Goal: Communication & Community: Answer question/provide support

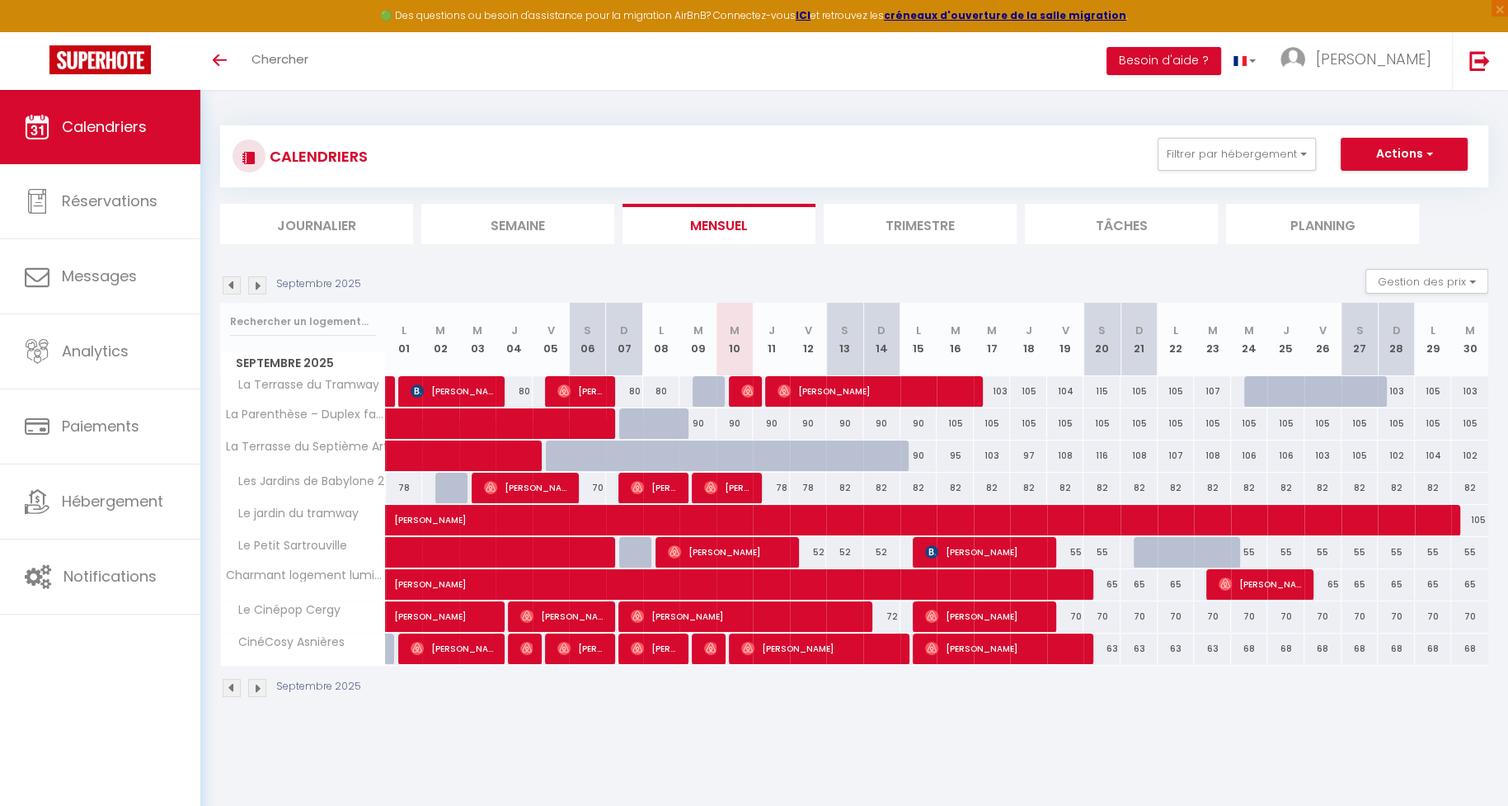
click at [737, 397] on div at bounding box center [747, 391] width 37 height 31
click at [740, 425] on div "90" at bounding box center [735, 423] width 37 height 31
type input "90"
type input "Mer 10 Septembre 2025"
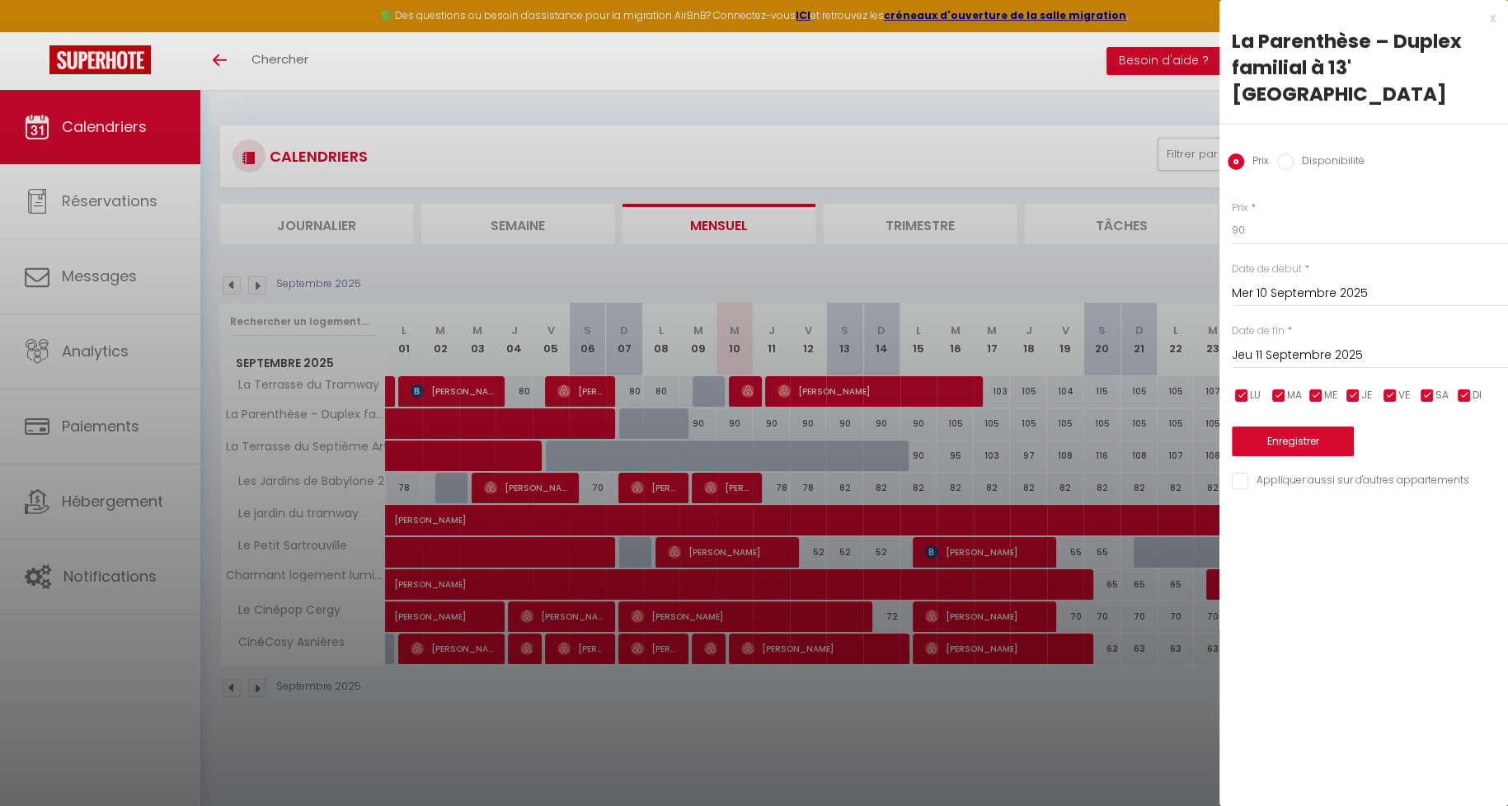
click at [1307, 345] on input "Jeu 11 Septembre 2025" at bounding box center [1370, 355] width 276 height 21
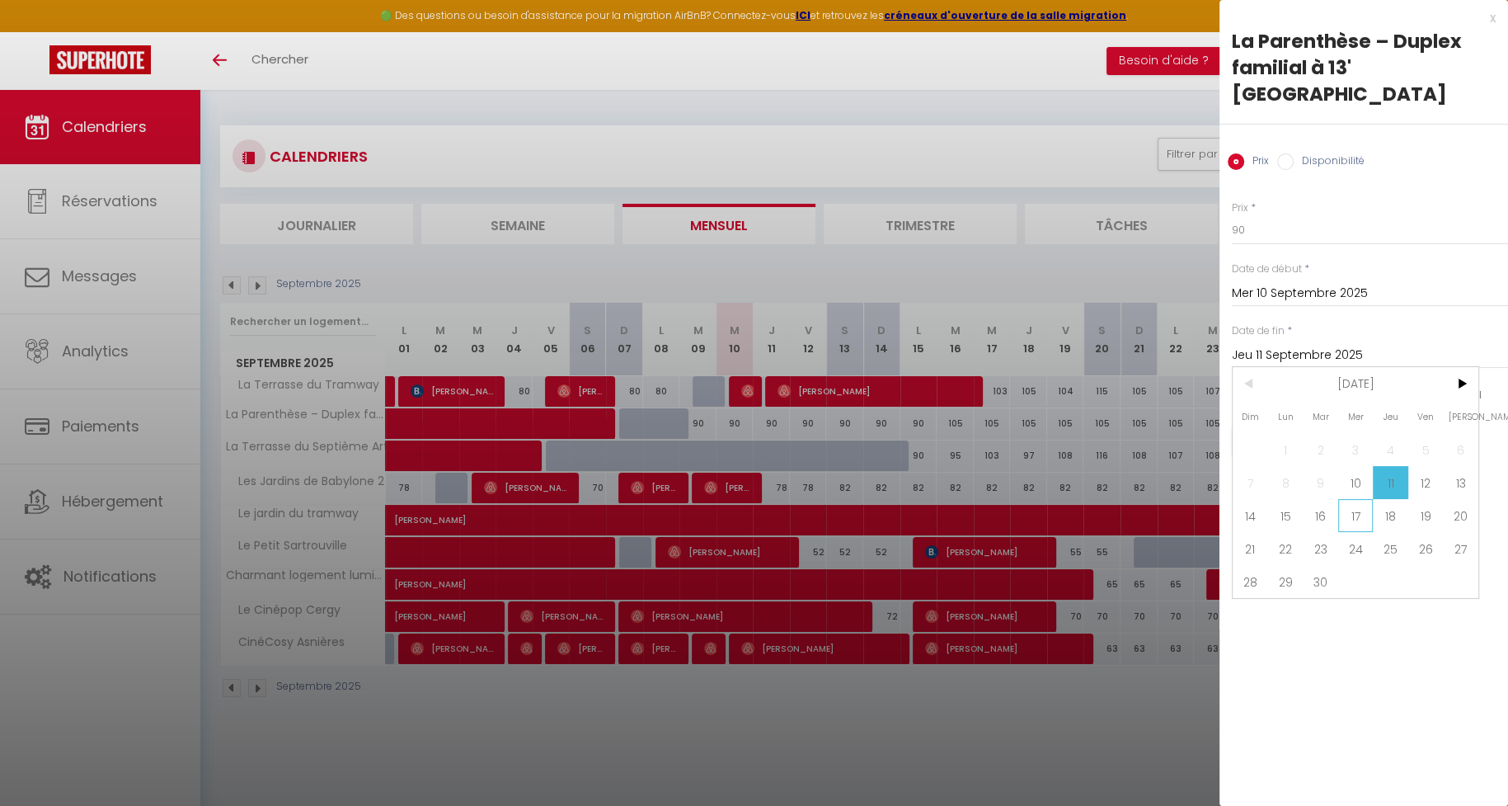
click at [1359, 499] on span "17" at bounding box center [1355, 515] width 35 height 33
type input "Mer 17 Septembre 2025"
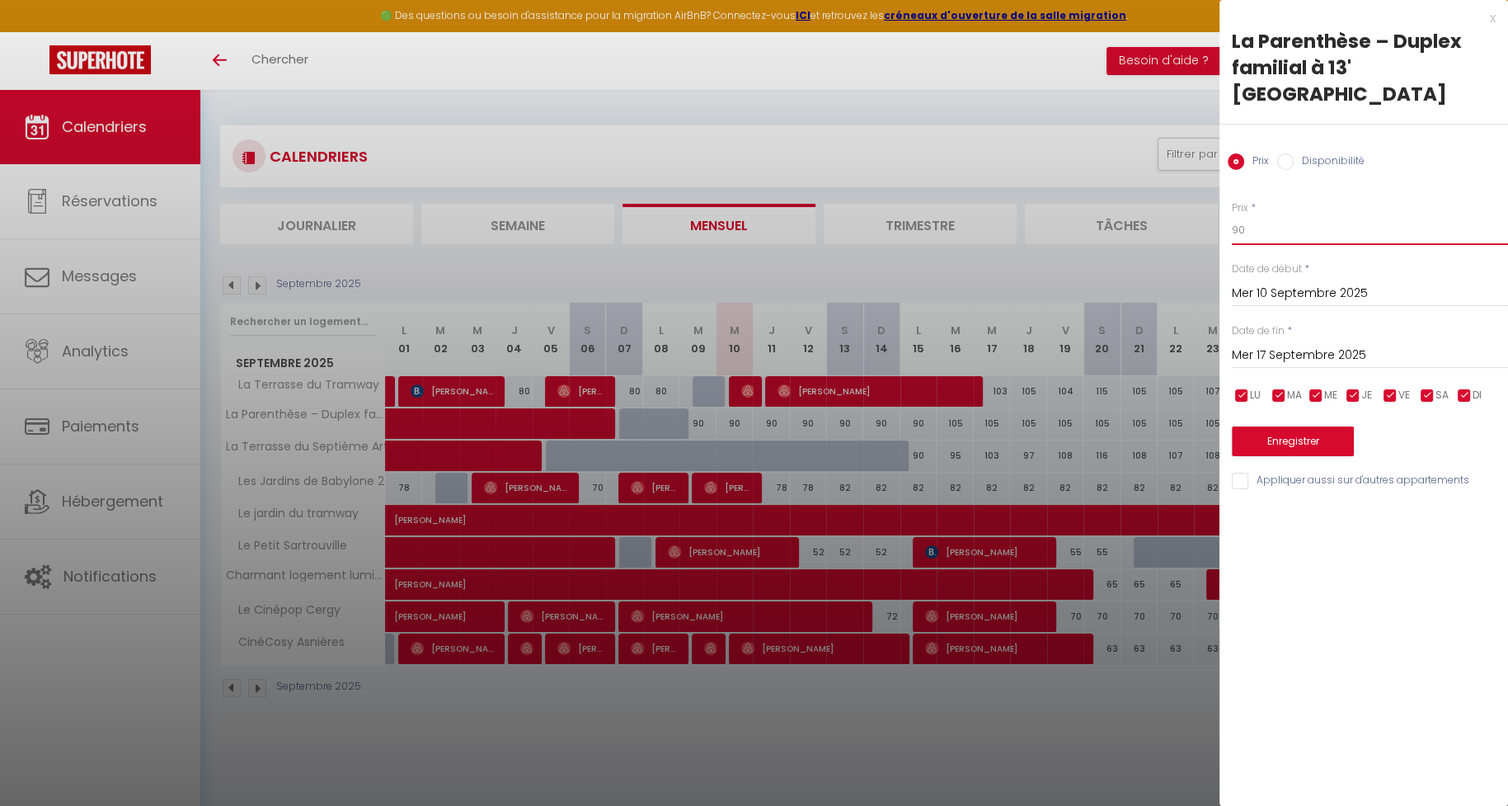
click at [1287, 215] on input "90" at bounding box center [1370, 230] width 276 height 30
type input "98"
click at [1272, 426] on button "Enregistrer" at bounding box center [1293, 441] width 122 height 30
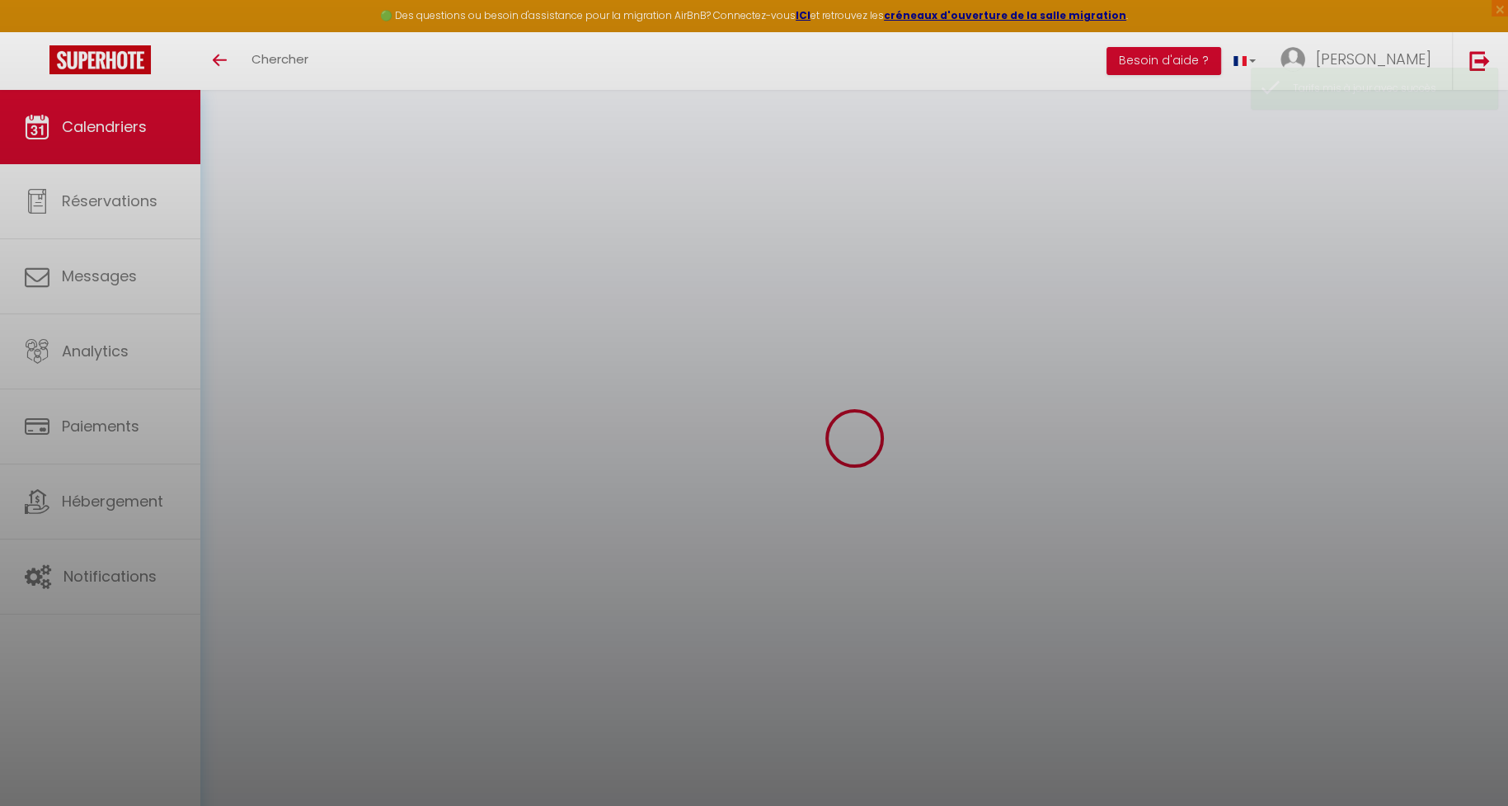
select select
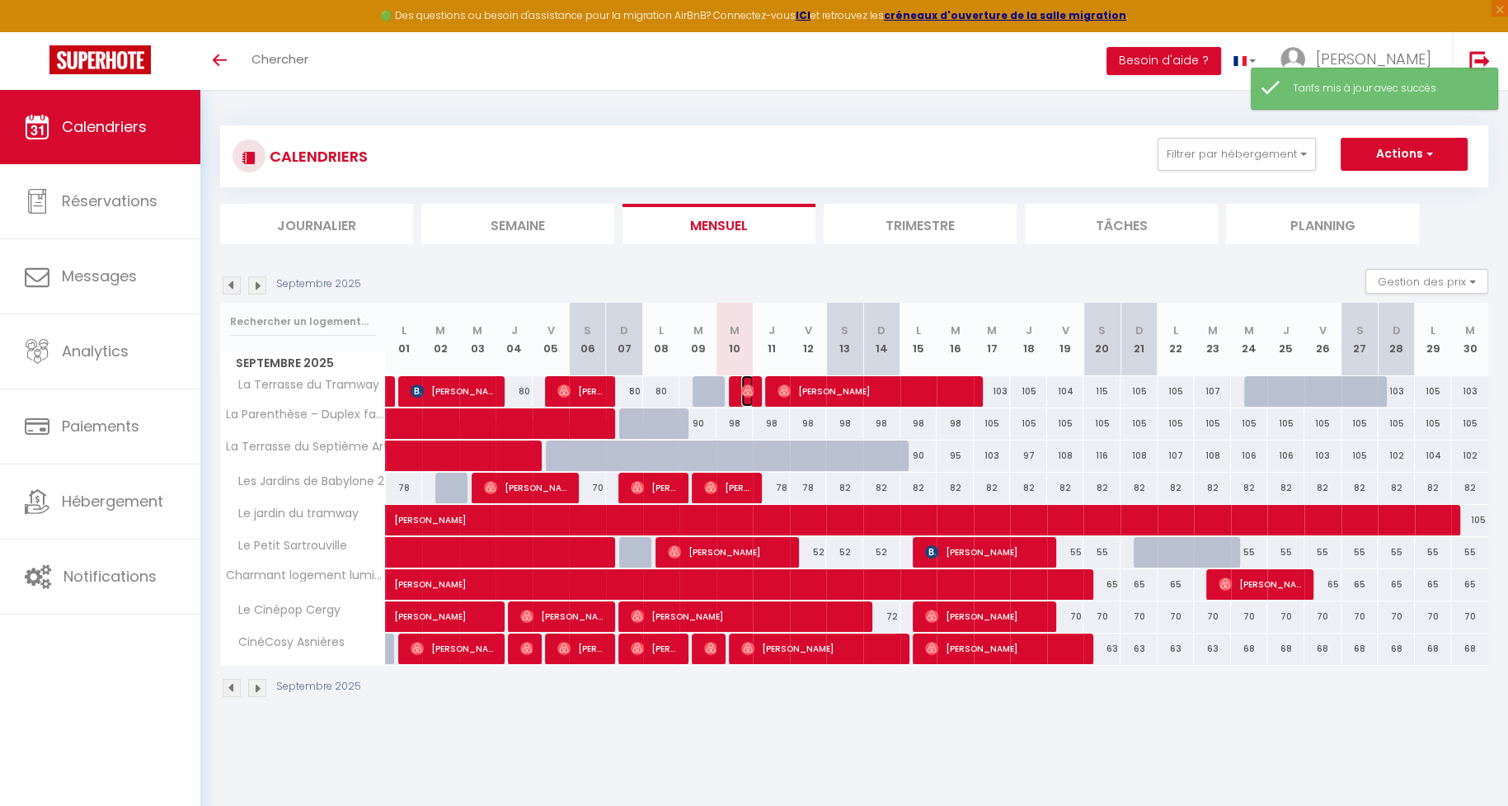
click at [750, 384] on img at bounding box center [747, 390] width 13 height 13
select select "OK"
select select "0"
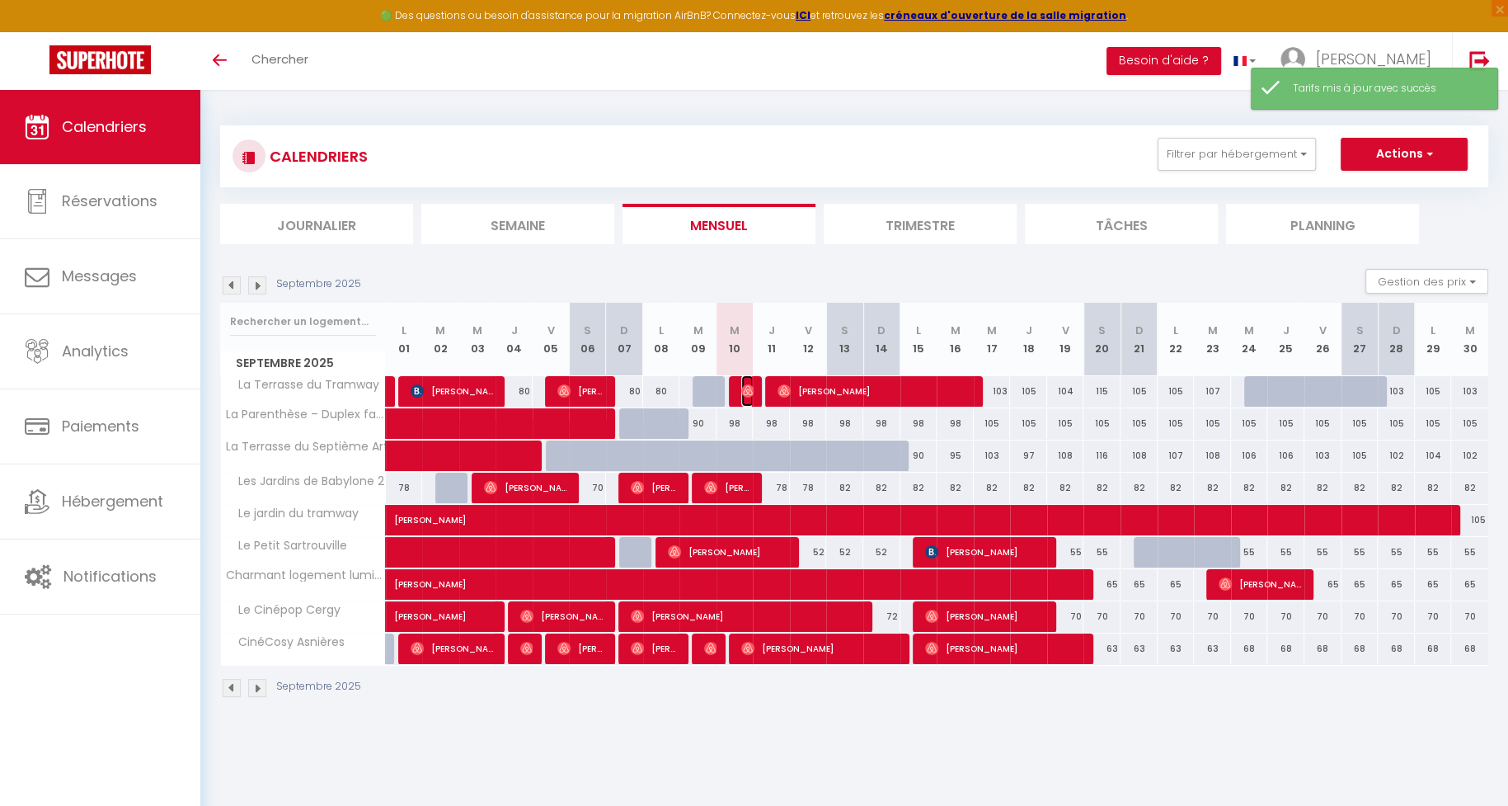
select select "1"
select select
select select "14098"
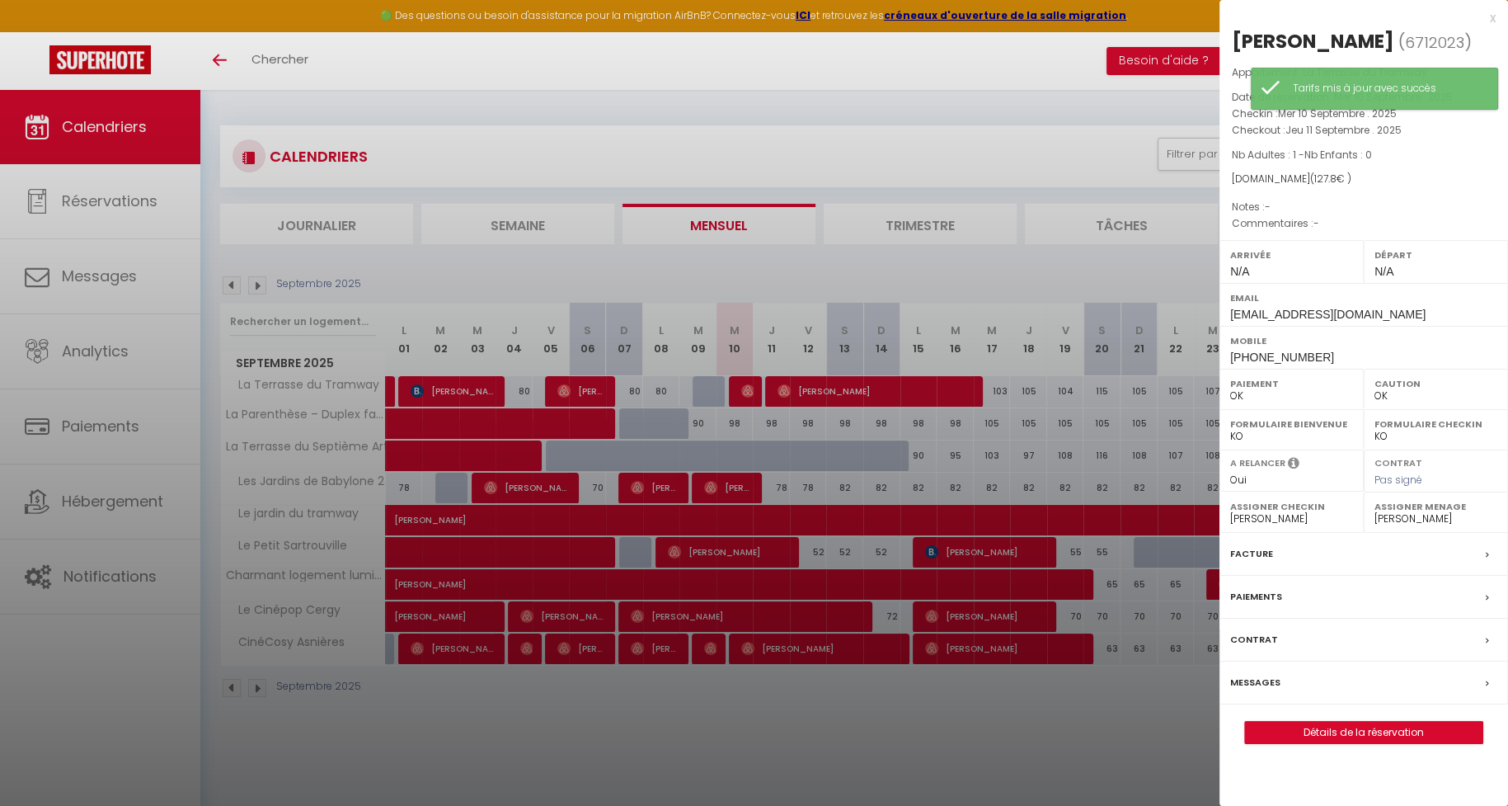
click at [1250, 679] on label "Messages" at bounding box center [1255, 682] width 50 height 17
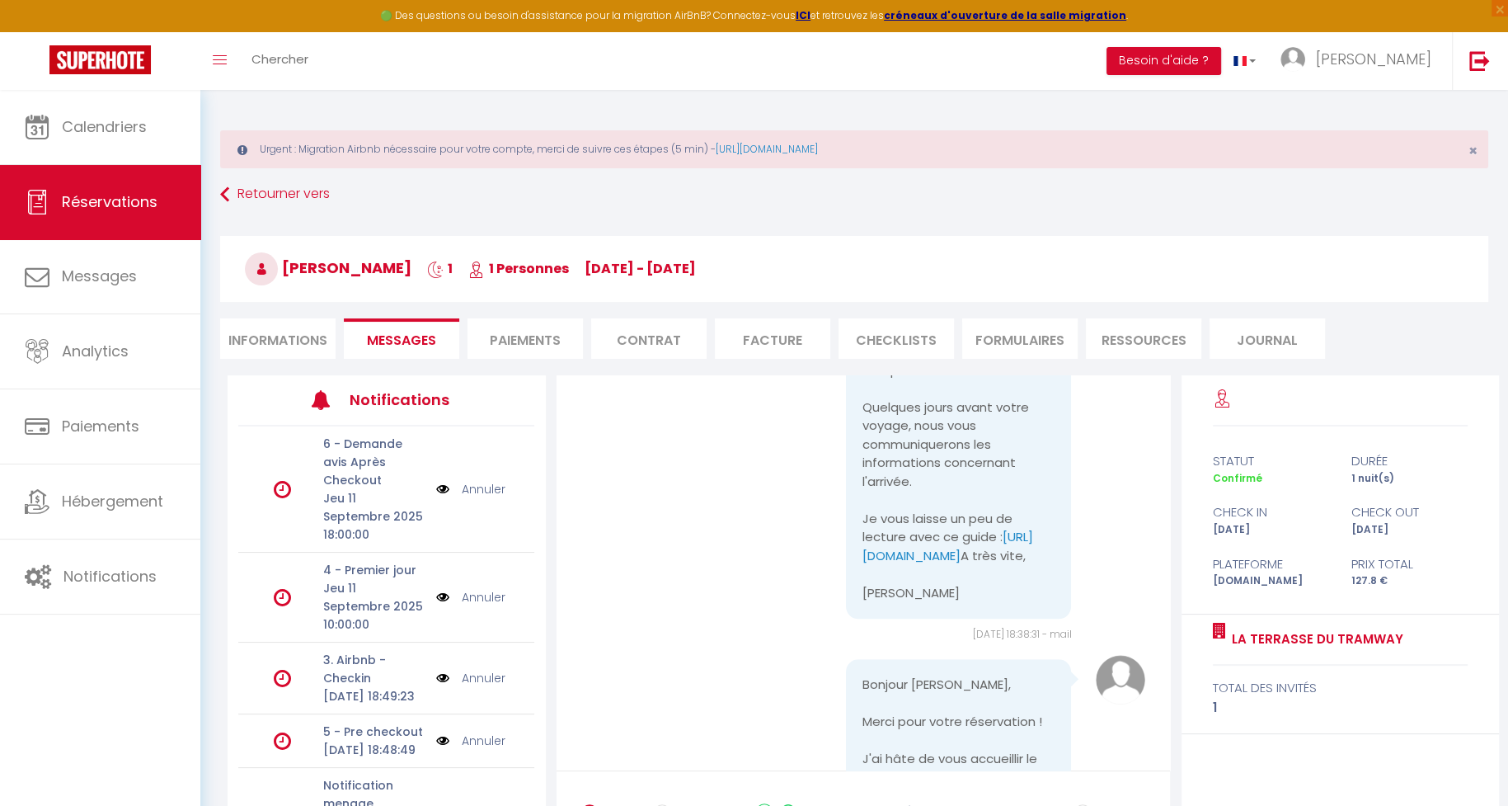
scroll to position [1429, 0]
click at [949, 596] on pre "Bonjour [PERSON_NAME], Merci pour votre réservation ! J'ai hâte de vous accueil…" at bounding box center [959, 299] width 193 height 594
click at [905, 596] on pre "Bonjour [PERSON_NAME], Merci pour votre réservation ! J'ai hâte de vous accueil…" at bounding box center [959, 299] width 193 height 594
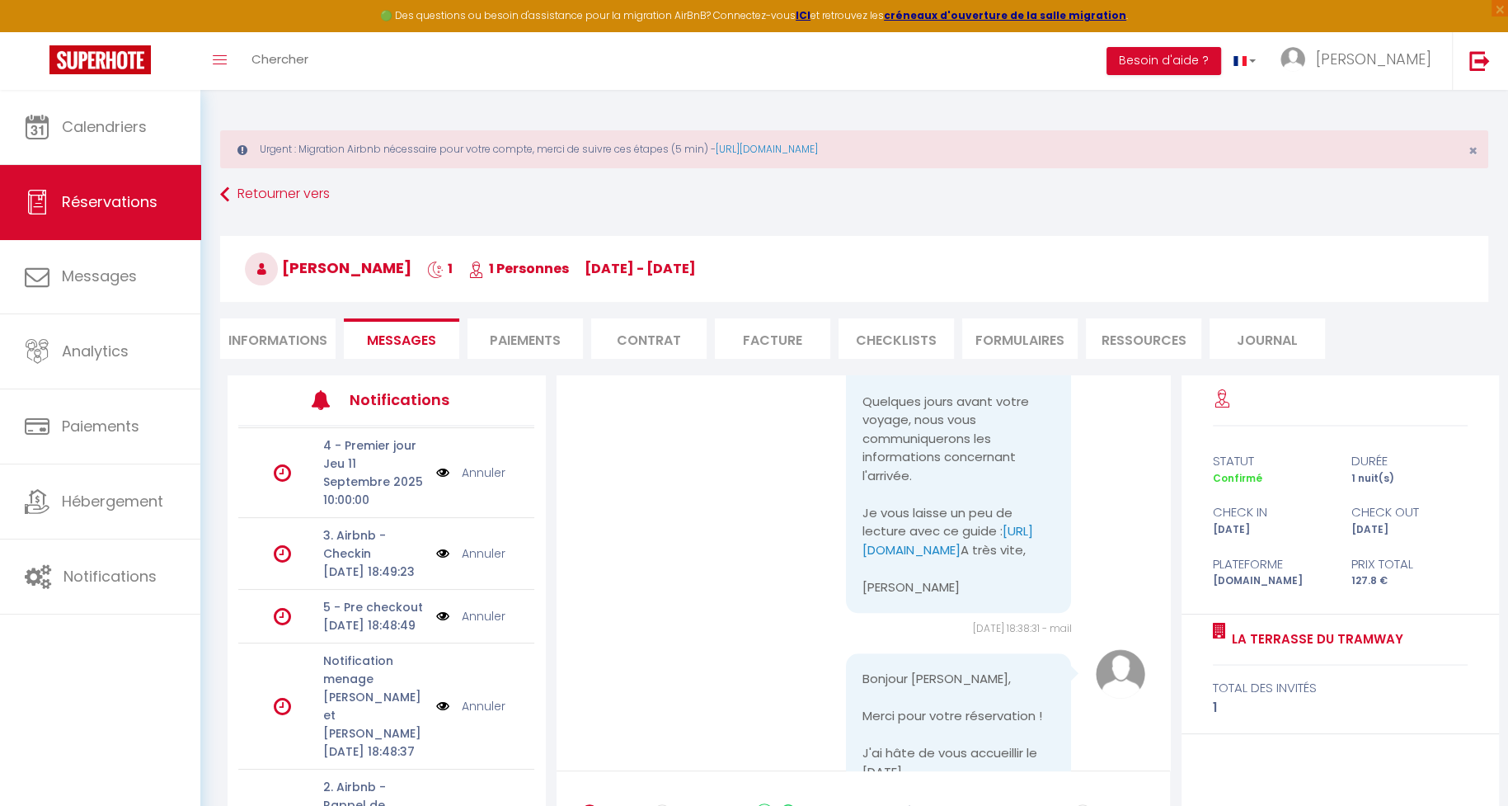
scroll to position [341, 0]
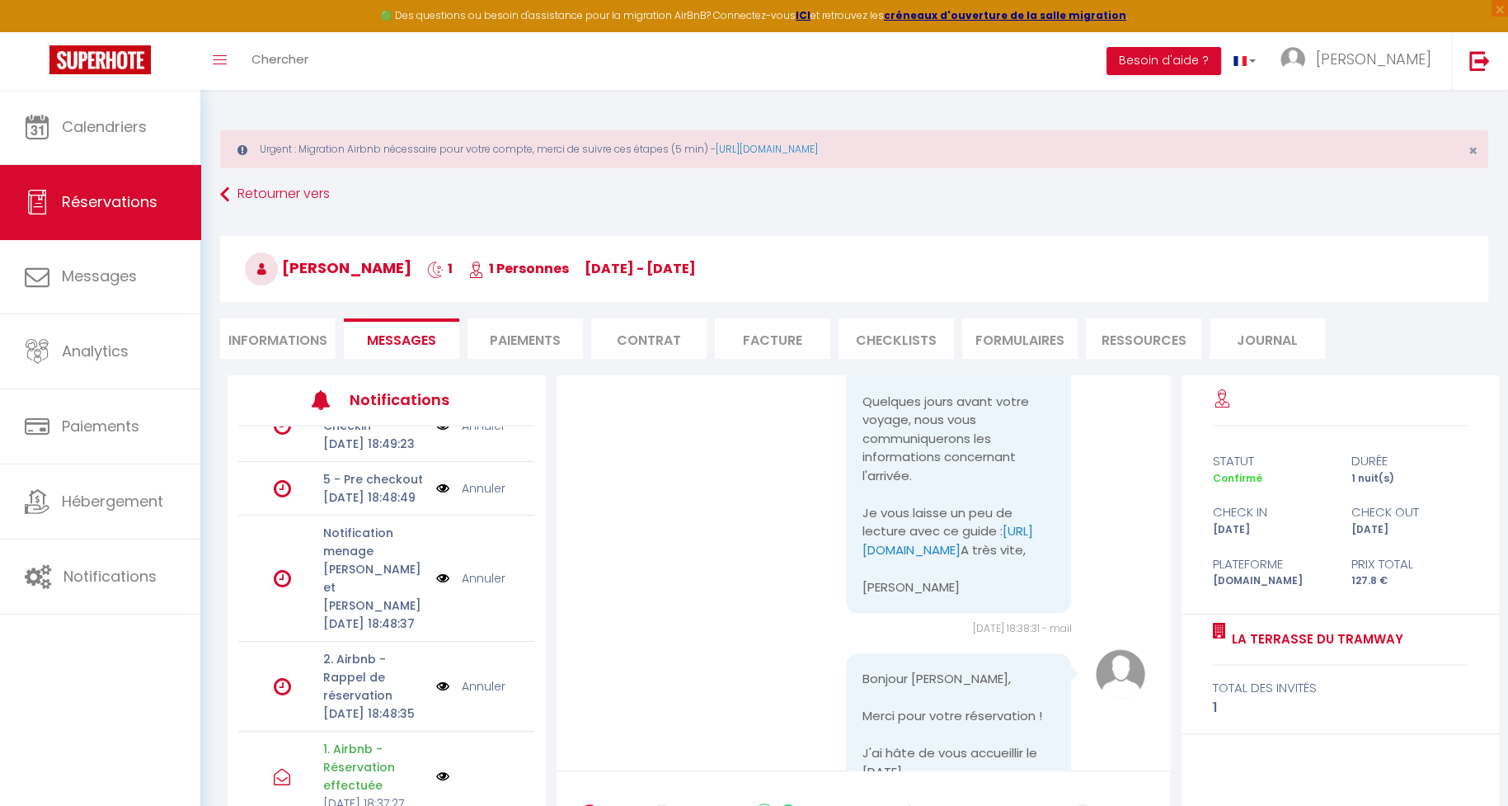
click at [444, 769] on img at bounding box center [442, 775] width 13 height 13
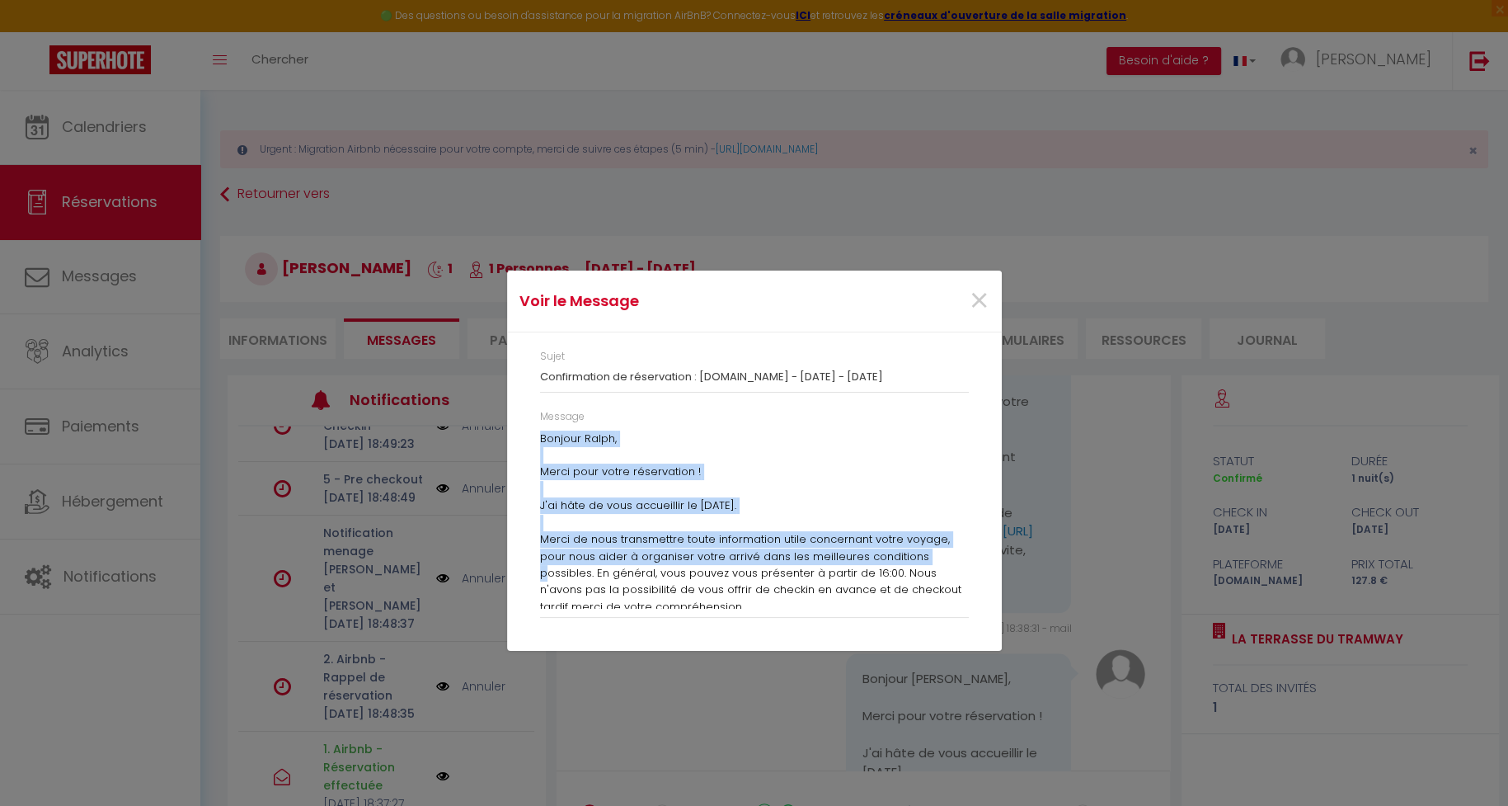
scroll to position [192, 0]
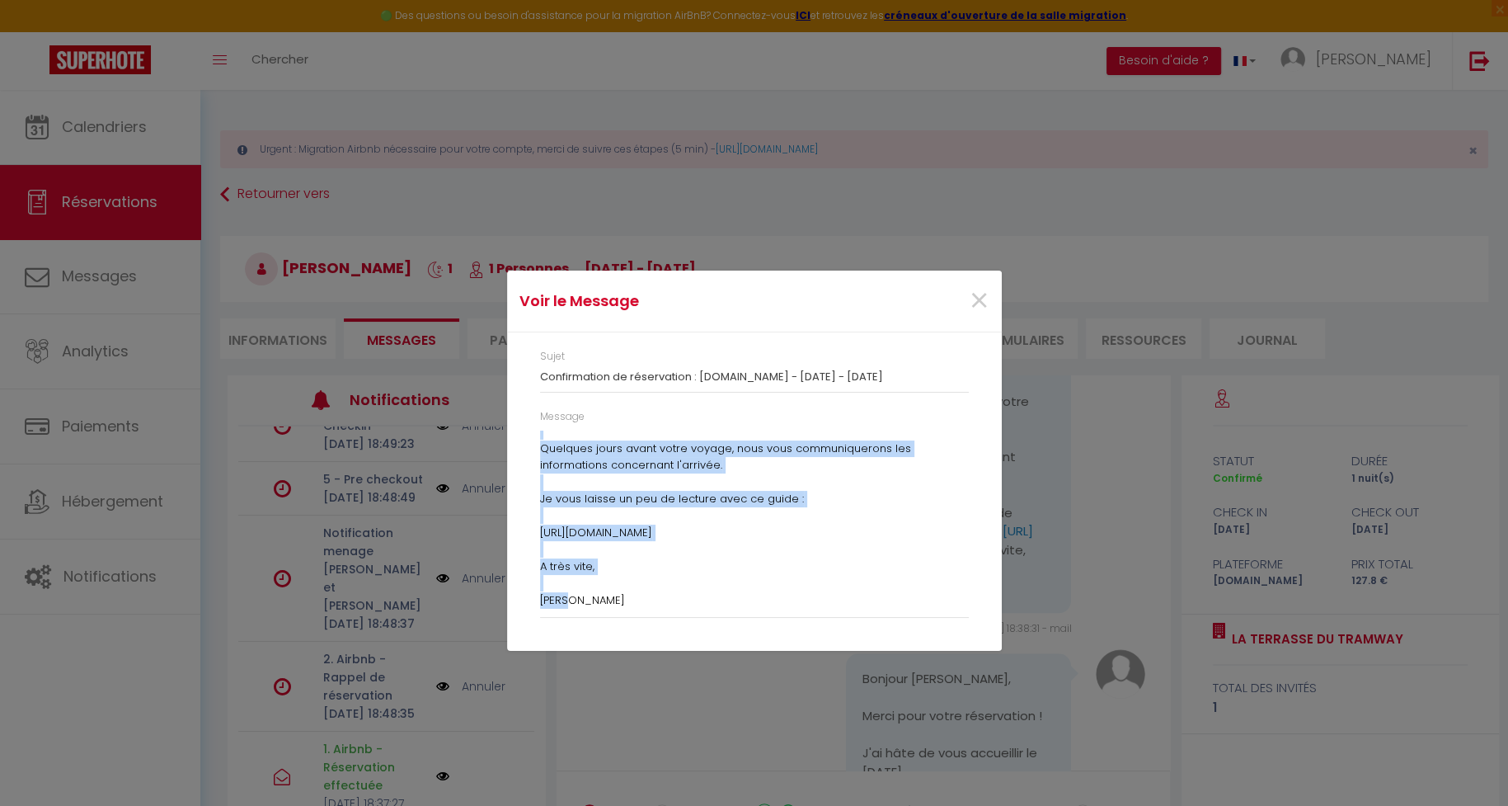
drag, startPoint x: 543, startPoint y: 441, endPoint x: 820, endPoint y: 601, distance: 319.9
click at [820, 601] on p "Bonjour [PERSON_NAME] , Merci pour votre réservation ! J'ai hâte de vous accuei…" at bounding box center [754, 423] width 429 height 370
copy p "Bonjour [PERSON_NAME] , Merci pour votre réservation ! J'ai hâte de vous accuei…"
click at [389, 595] on div "Voir le Message × Sujet Confirmation de réservation : [DOMAIN_NAME] - [DATE] - …" at bounding box center [754, 403] width 1508 height 806
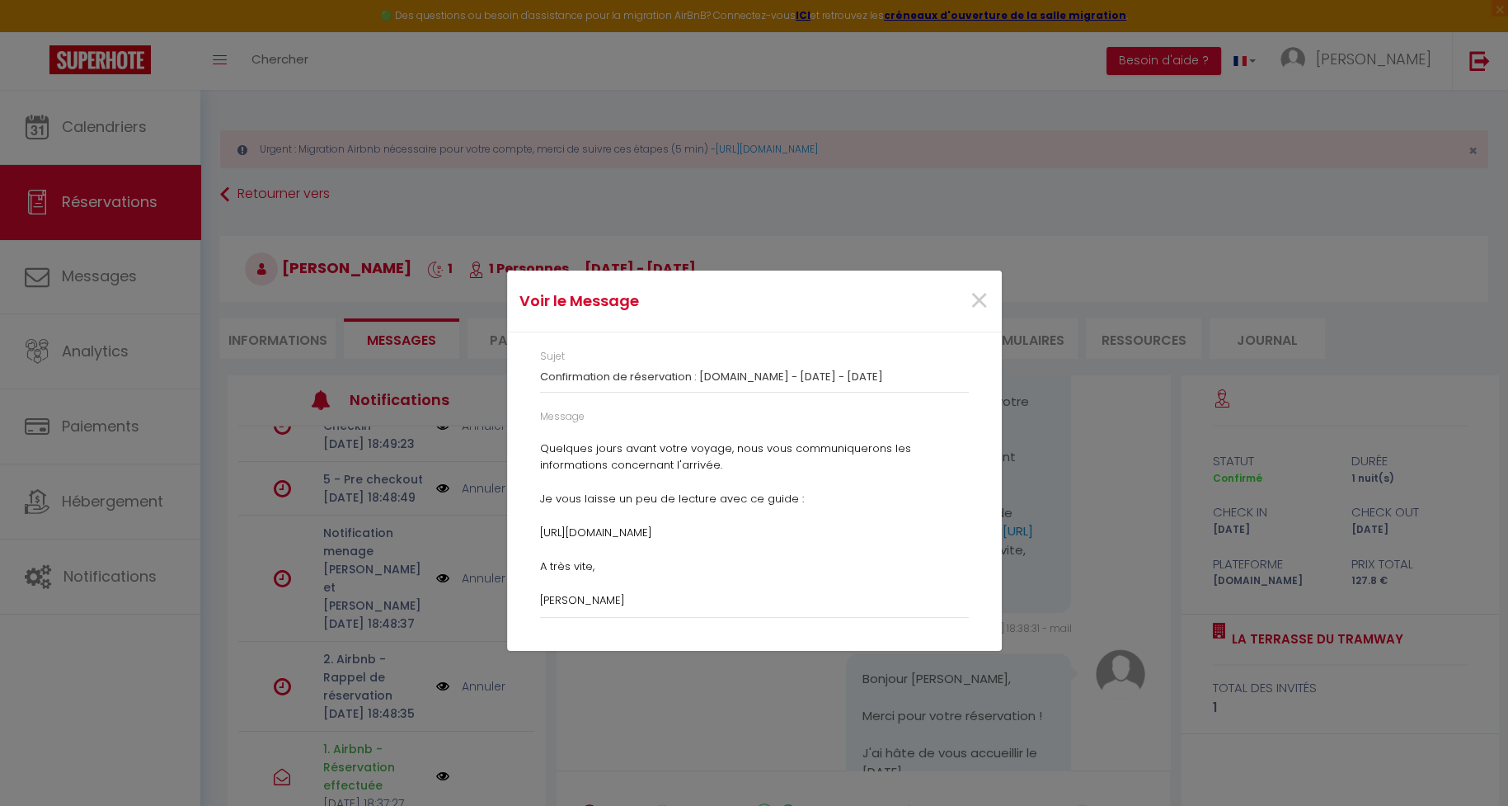
click at [396, 574] on div "Voir le Message × Sujet Confirmation de réservation : [DOMAIN_NAME] - [DATE] - …" at bounding box center [754, 403] width 1508 height 806
click at [970, 303] on span "×" at bounding box center [979, 300] width 21 height 49
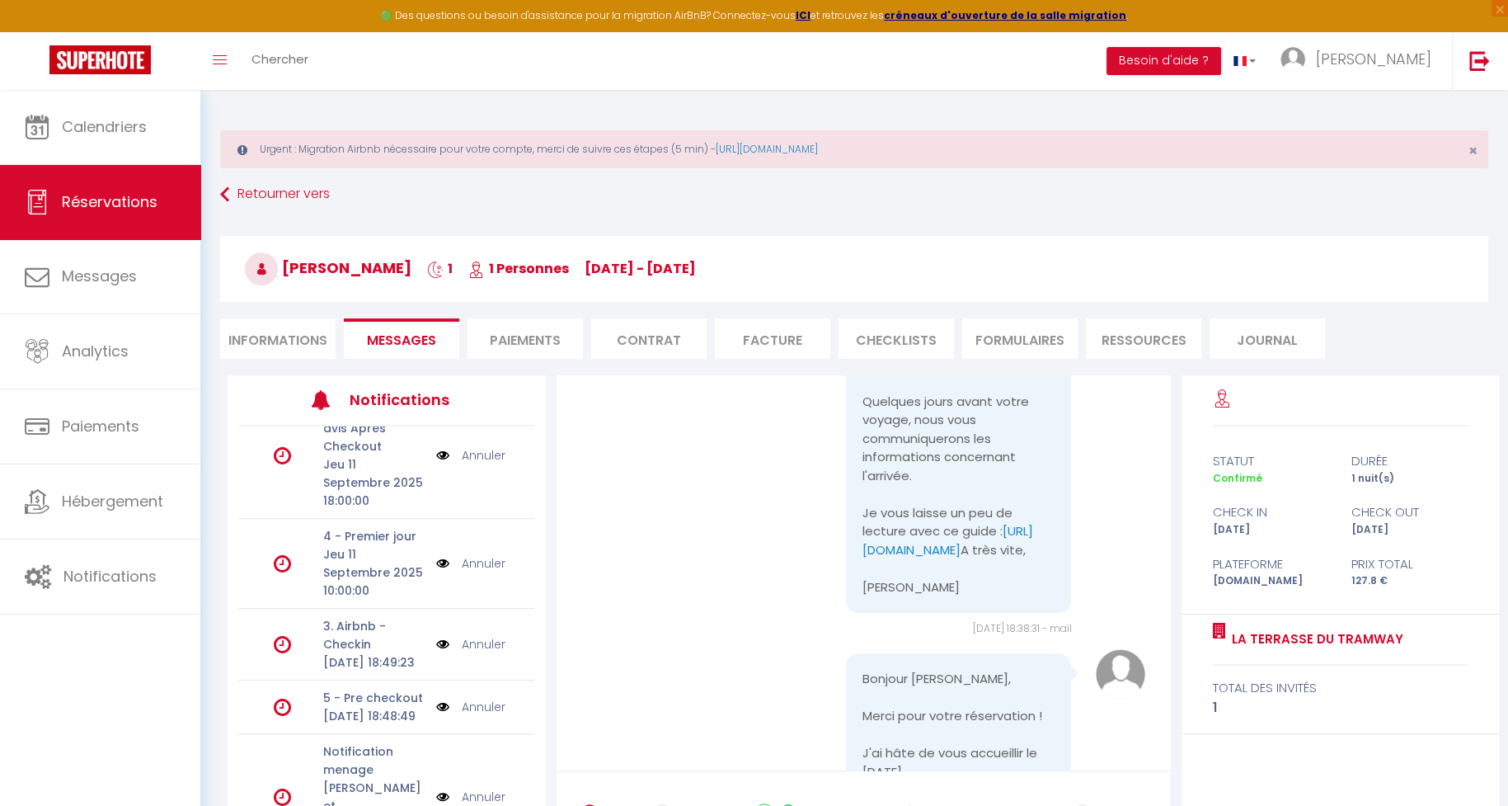
scroll to position [33, 0]
click at [444, 636] on img at bounding box center [442, 645] width 13 height 18
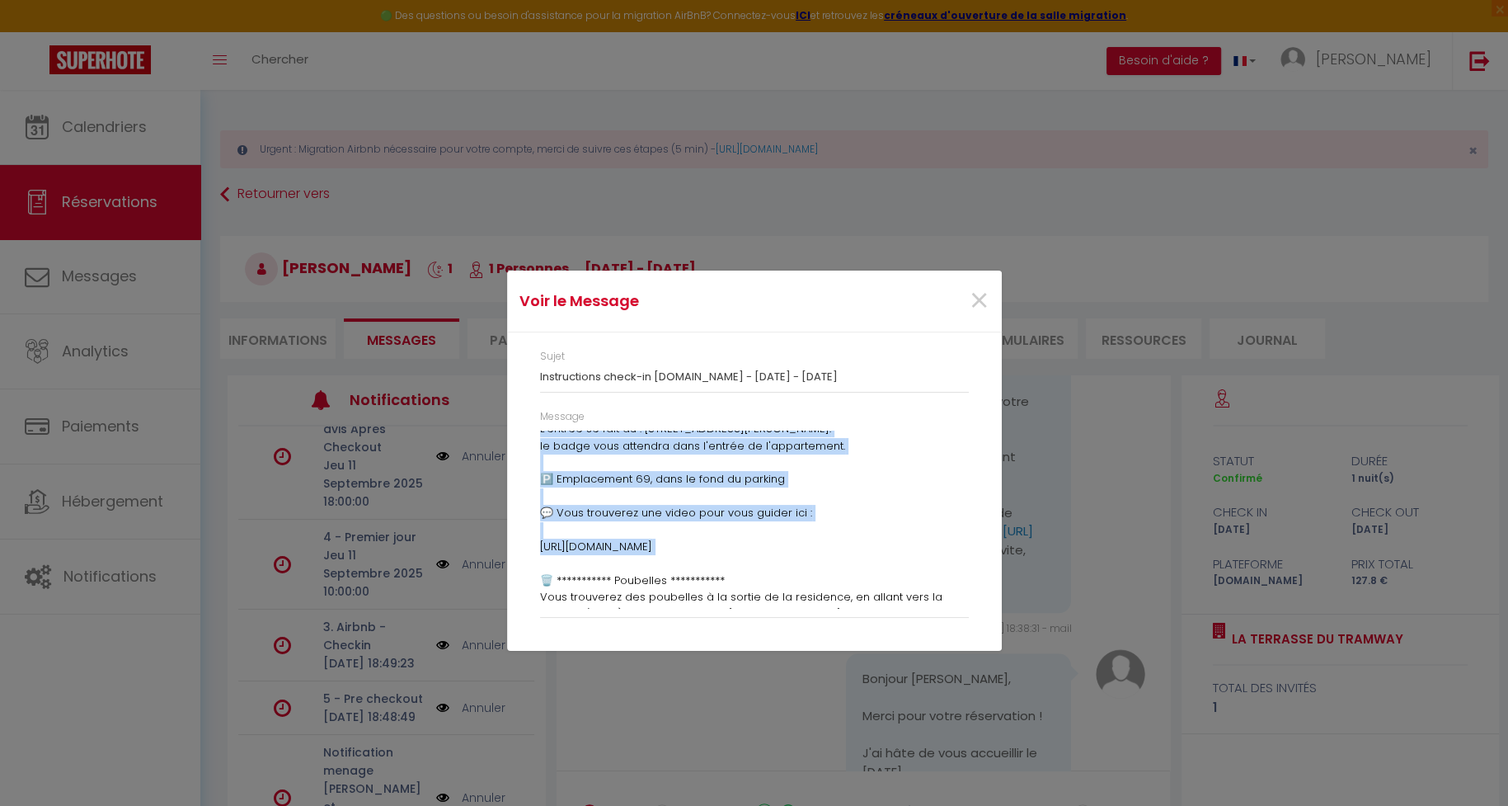
scroll to position [545, 0]
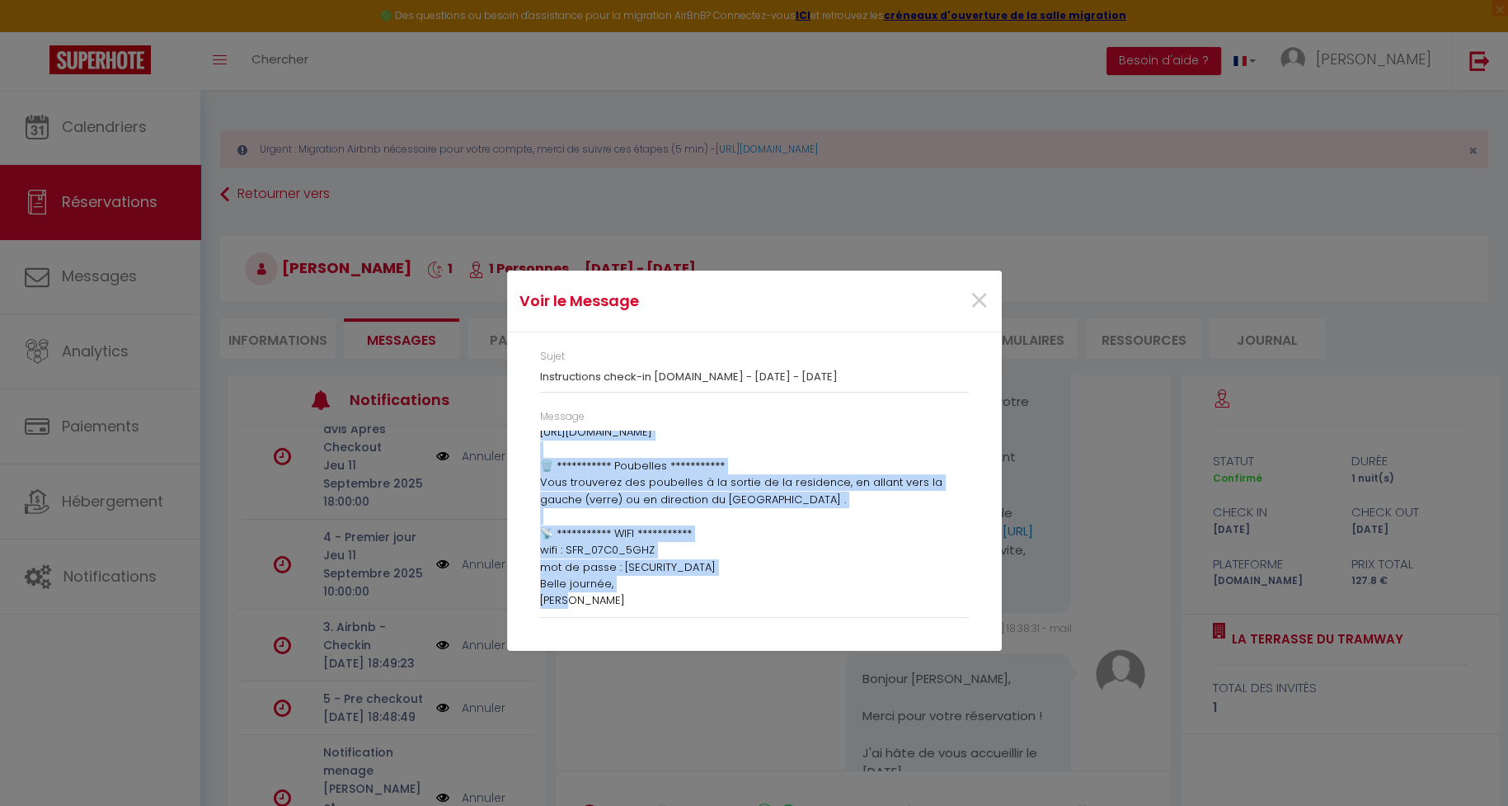
drag, startPoint x: 538, startPoint y: 440, endPoint x: 752, endPoint y: 604, distance: 268.8
click at [752, 604] on div "**********" at bounding box center [754, 519] width 429 height 178
copy div "Loremip Dolor, 🕒 Sitam conse-ad eli sedd eiusmod ! Te inci u’labor etdolorem al…"
